Goal: Use online tool/utility: Utilize a website feature to perform a specific function

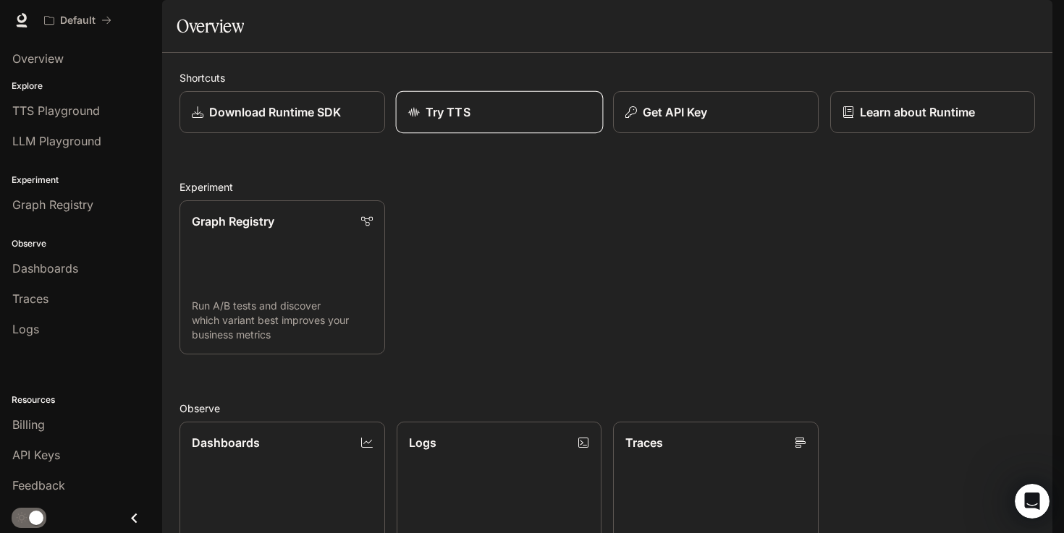
click at [470, 121] on div "Try TTS" at bounding box center [498, 111] width 182 height 17
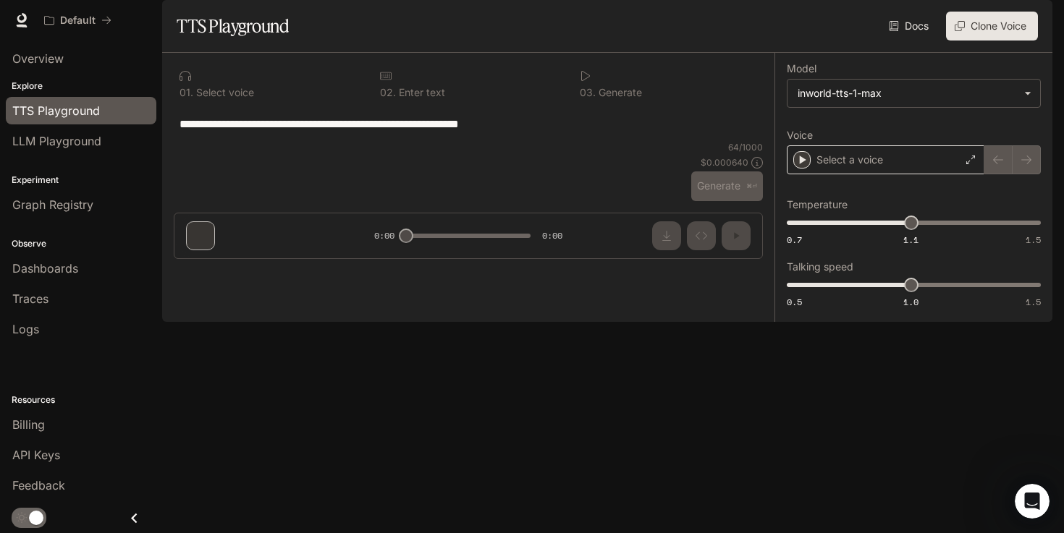
click at [891, 174] on div "Select a voice" at bounding box center [886, 159] width 198 height 29
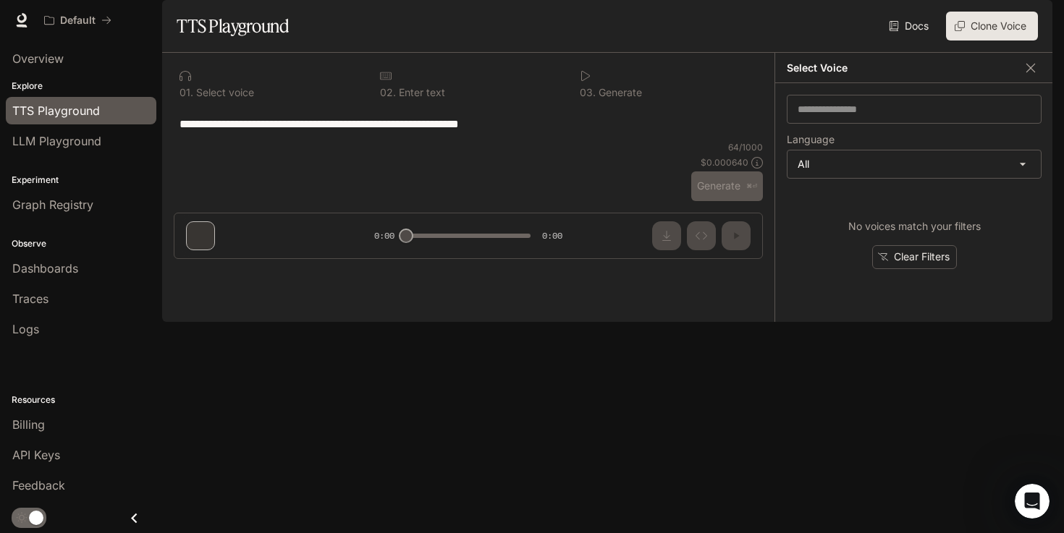
type textarea "**********"
type input "*****"
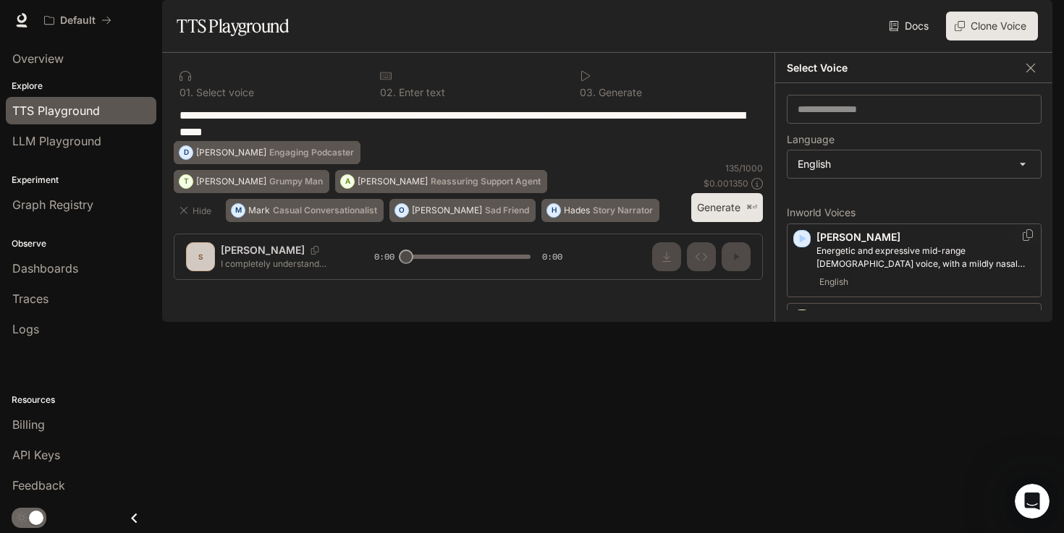
click at [800, 243] on icon "button" at bounding box center [803, 238] width 7 height 9
click at [411, 141] on div "**********" at bounding box center [468, 123] width 589 height 35
click at [316, 140] on textarea "**********" at bounding box center [468, 123] width 578 height 33
click at [854, 117] on input "text" at bounding box center [913, 109] width 253 height 14
click at [833, 271] on p "Energetic and expressive mid-range [DEMOGRAPHIC_DATA] voice, with a mildly nasa…" at bounding box center [925, 258] width 219 height 26
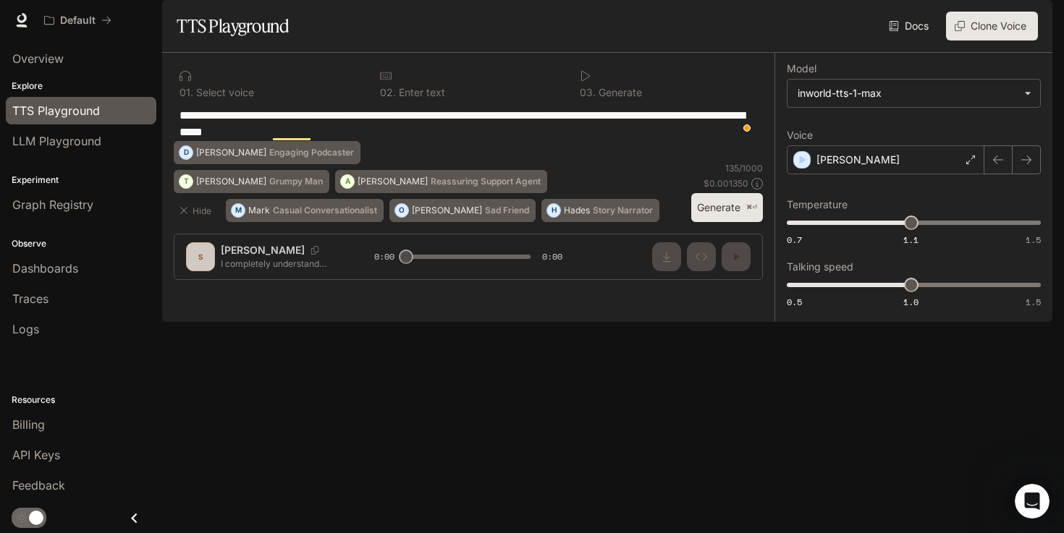
click at [729, 223] on button "Generate ⌘⏎" at bounding box center [727, 208] width 72 height 30
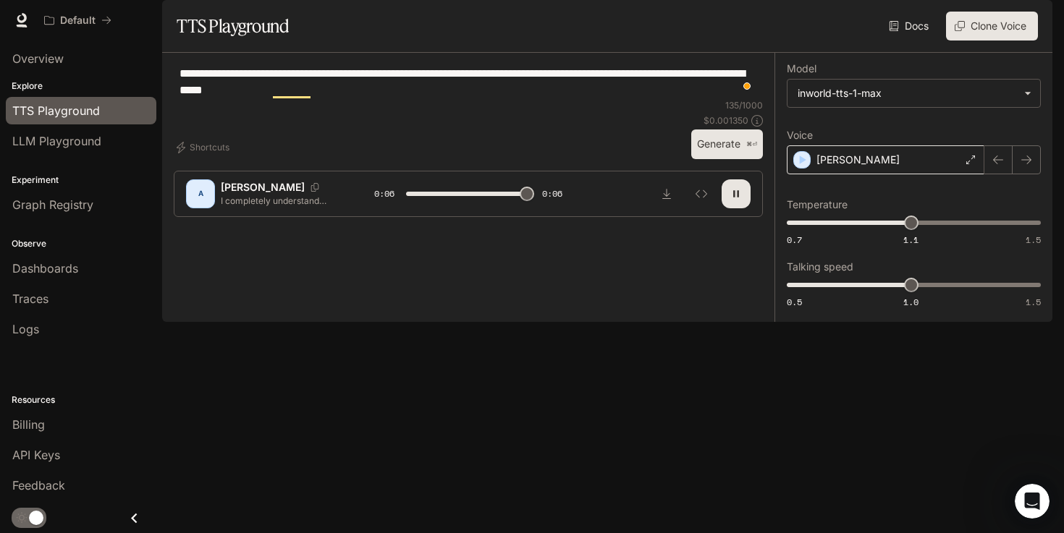
type input "*"
click at [863, 174] on div "[PERSON_NAME]" at bounding box center [886, 159] width 198 height 29
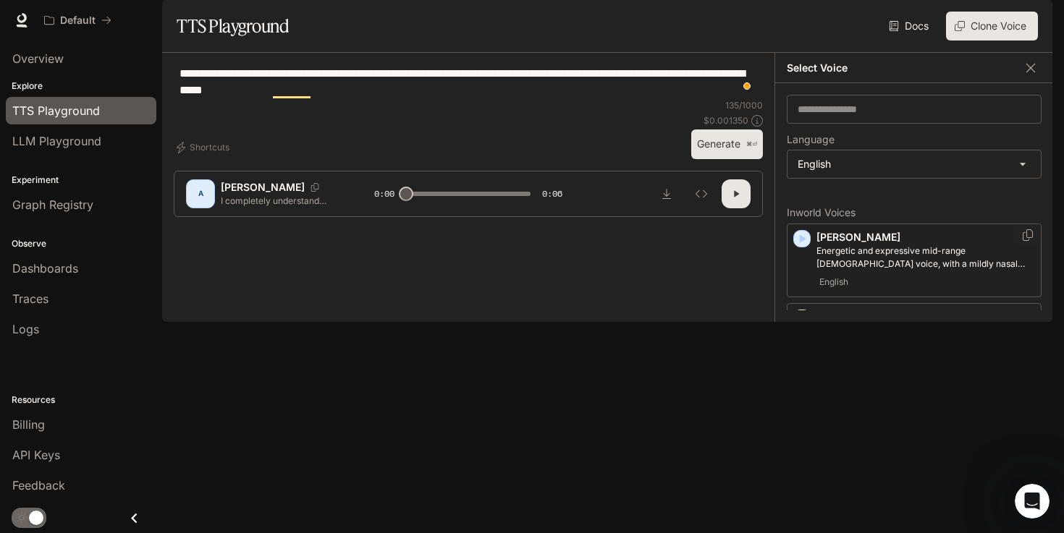
scroll to position [52, 0]
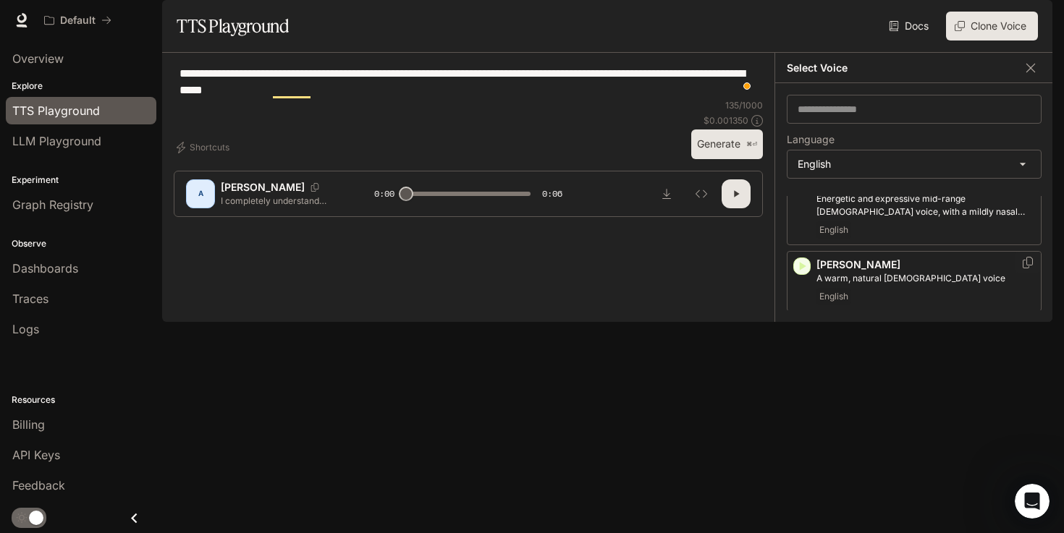
click at [804, 274] on icon "button" at bounding box center [802, 266] width 14 height 14
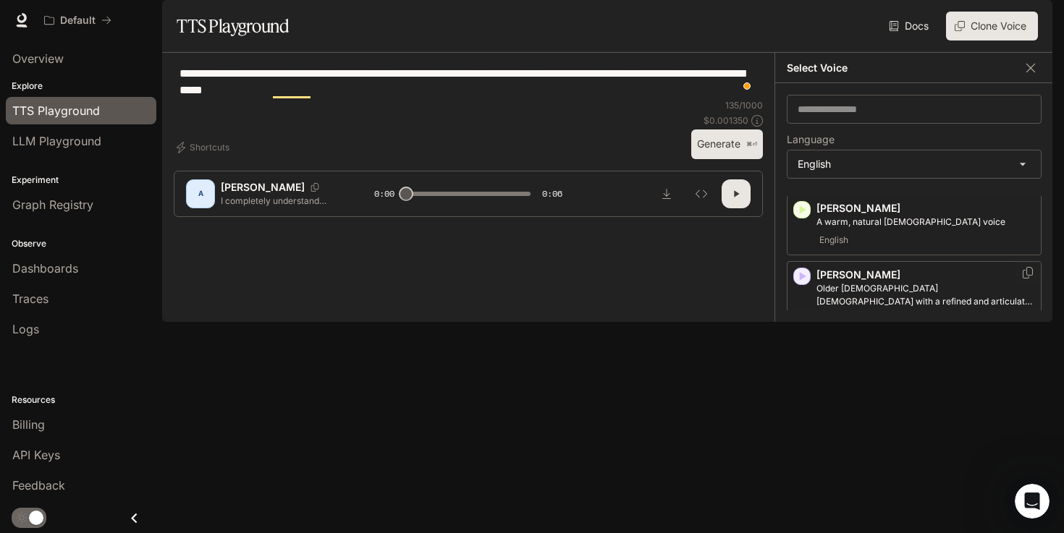
scroll to position [109, 0]
click at [805, 363] on icon "button" at bounding box center [802, 355] width 14 height 14
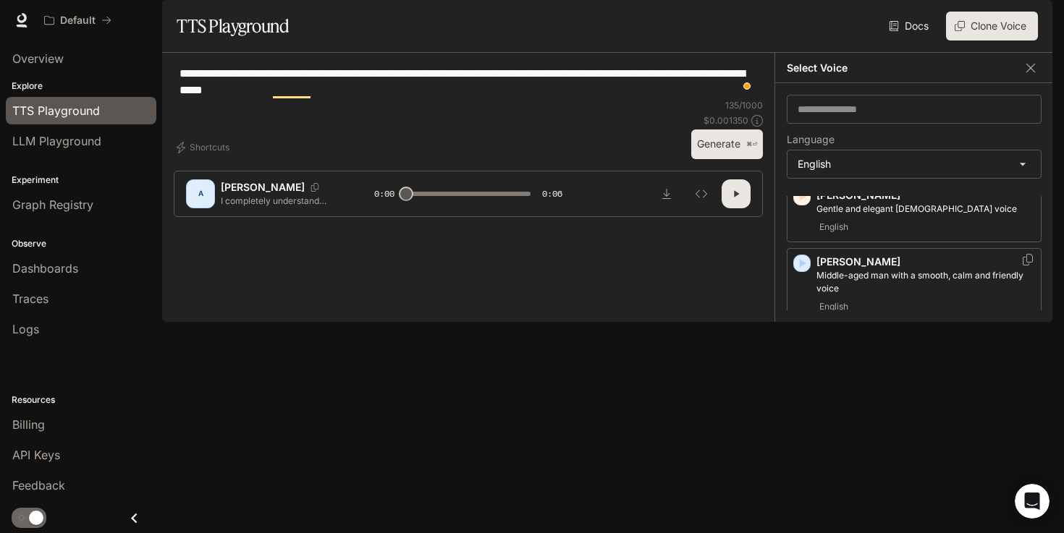
scroll to position [245, 0]
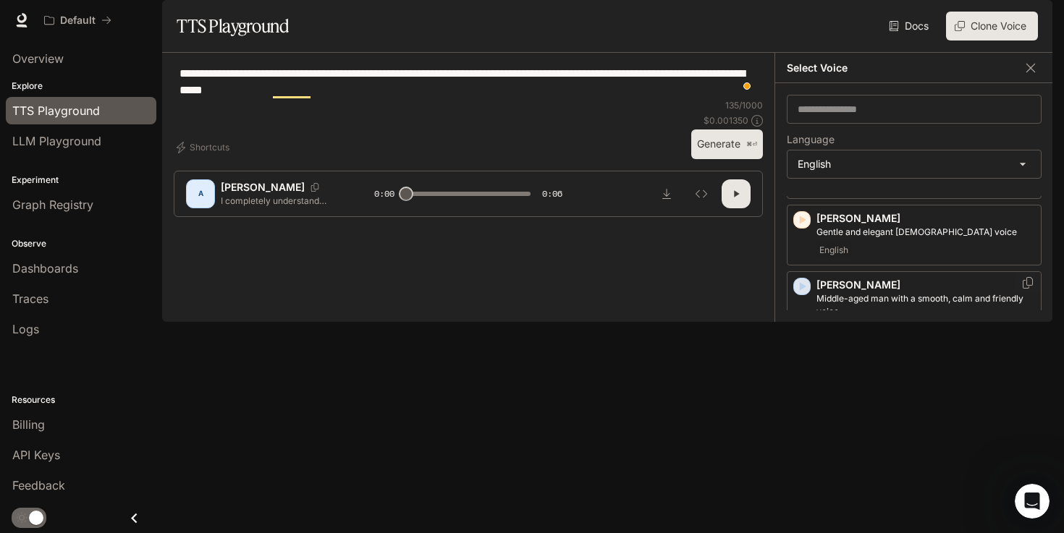
click at [799, 294] on icon "button" at bounding box center [802, 286] width 14 height 14
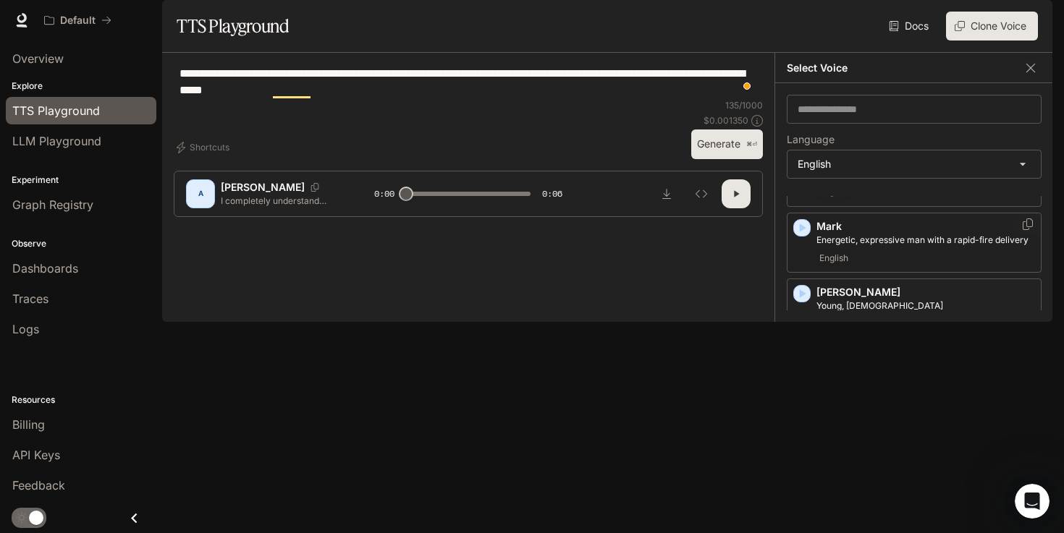
scroll to position [638, 0]
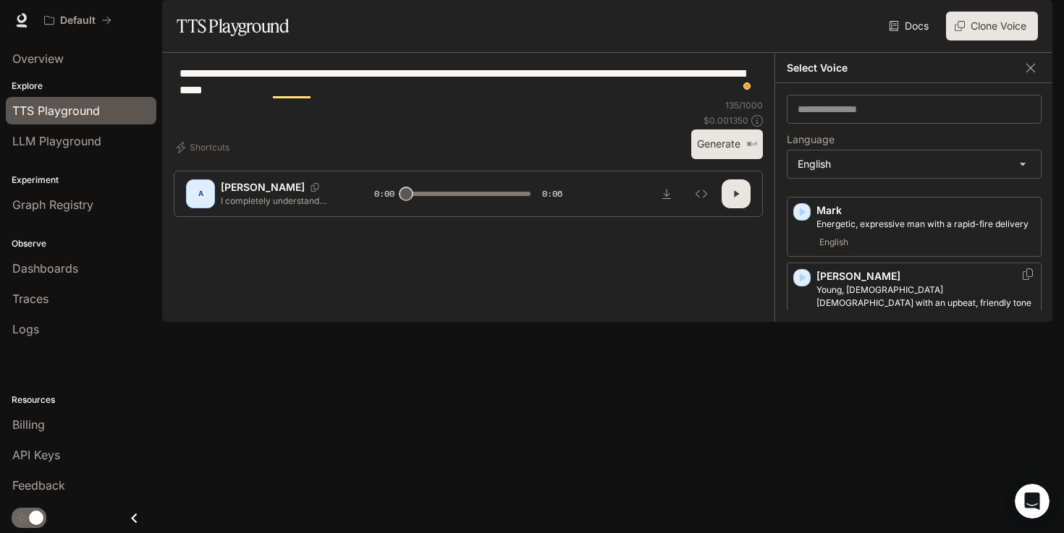
click at [804, 283] on icon "button" at bounding box center [803, 278] width 7 height 9
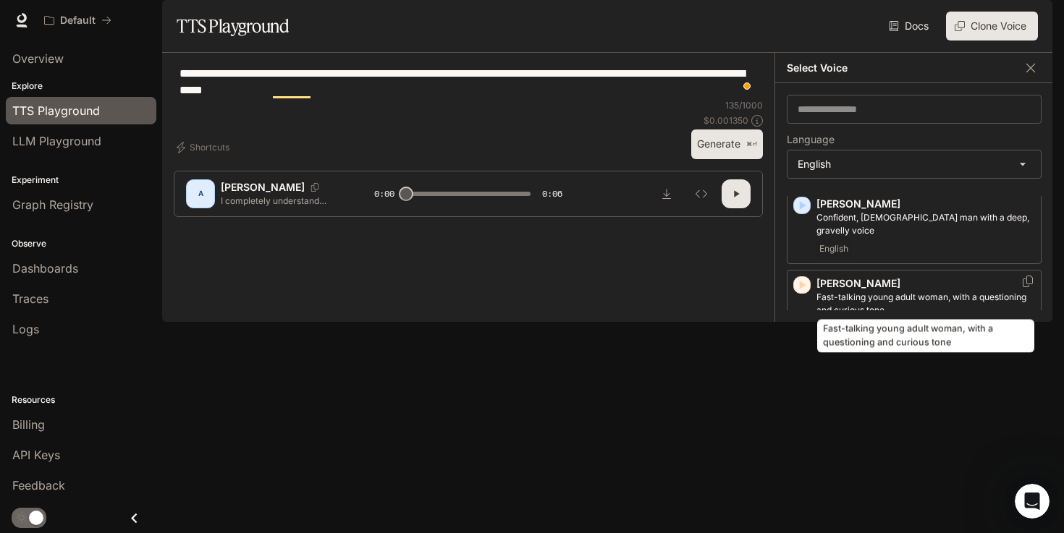
scroll to position [905, 0]
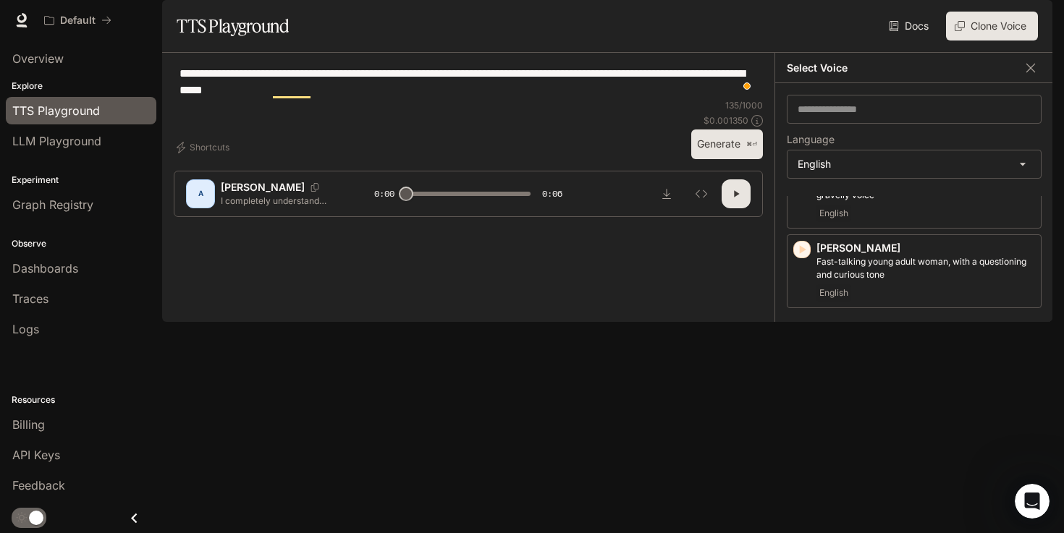
click at [806, 481] on icon "button" at bounding box center [802, 488] width 14 height 14
click at [1027, 75] on icon "button" at bounding box center [1030, 68] width 14 height 14
